Goal: Information Seeking & Learning: Learn about a topic

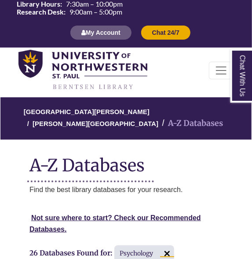
click at [170, 251] on img at bounding box center [167, 254] width 14 height 14
click at [165, 253] on img at bounding box center [163, 254] width 14 height 14
select select "Database Types Filter"
click at [154, 253] on img at bounding box center [151, 254] width 14 height 14
select select "Database Subject Filter"
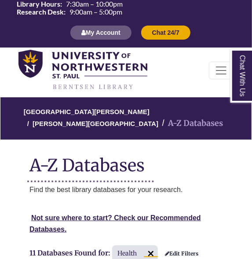
select select "Database Types Filter"
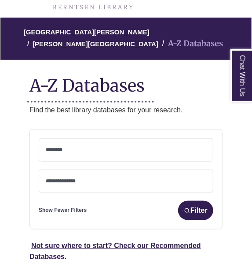
scroll to position [80, 0]
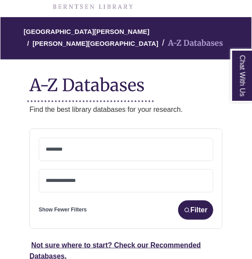
click at [110, 150] on textarea "Search" at bounding box center [126, 150] width 161 height 7
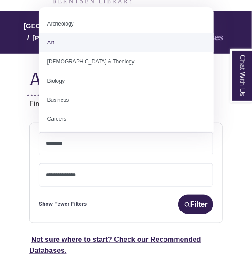
scroll to position [87, 0]
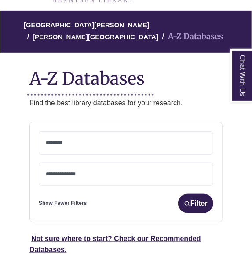
click at [74, 171] on textarea "Search" at bounding box center [126, 174] width 161 height 7
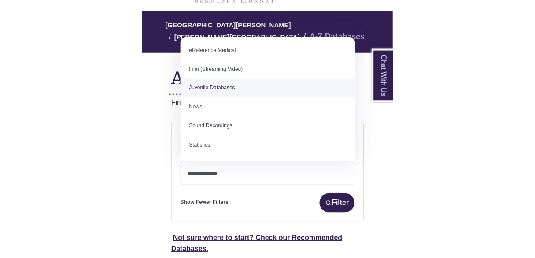
scroll to position [0, 0]
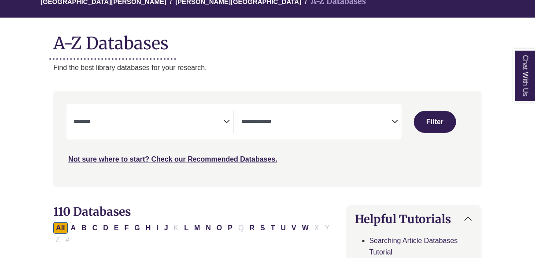
click at [228, 119] on icon "Search filters" at bounding box center [226, 120] width 7 height 13
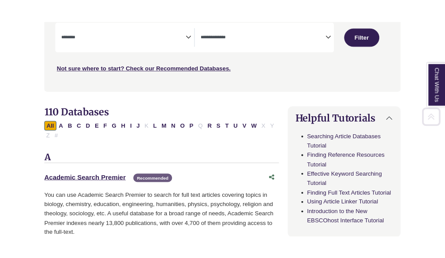
scroll to position [191, 0]
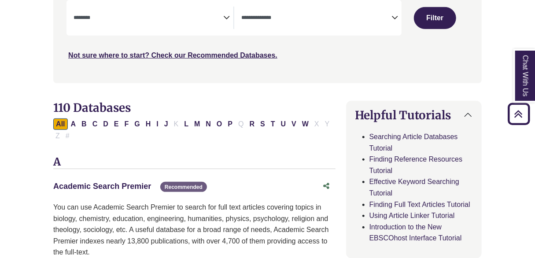
click at [79, 183] on link "Academic Search Premier This link opens in a new window" at bounding box center [102, 186] width 98 height 9
